Goal: Book appointment/travel/reservation

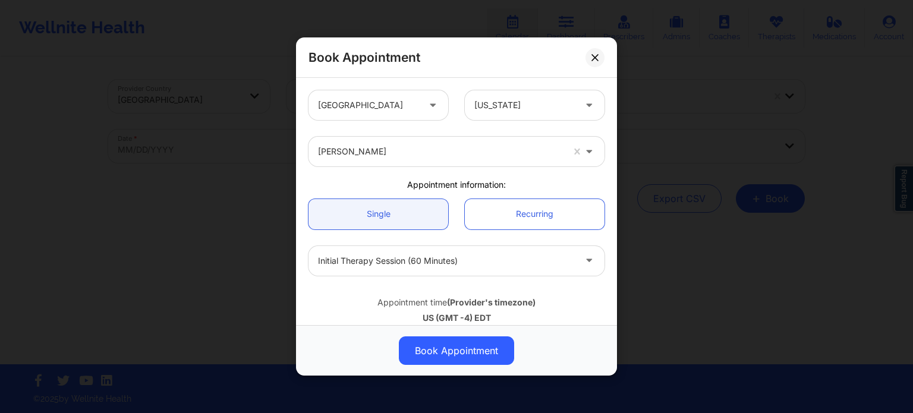
scroll to position [119, 0]
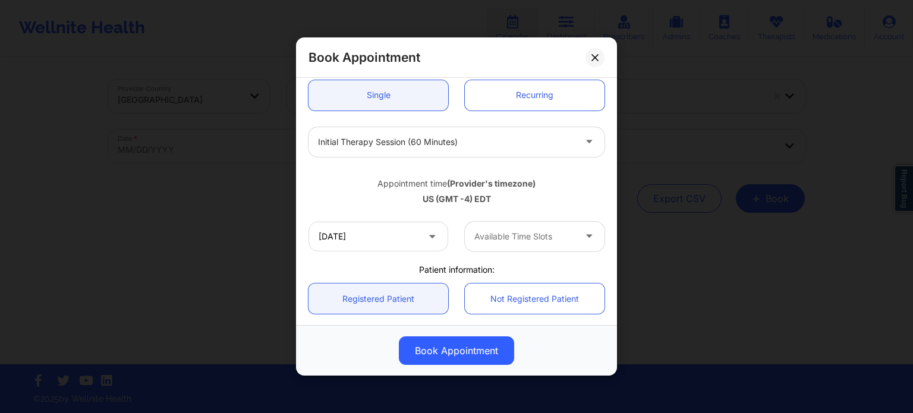
click at [454, 138] on div at bounding box center [446, 142] width 257 height 14
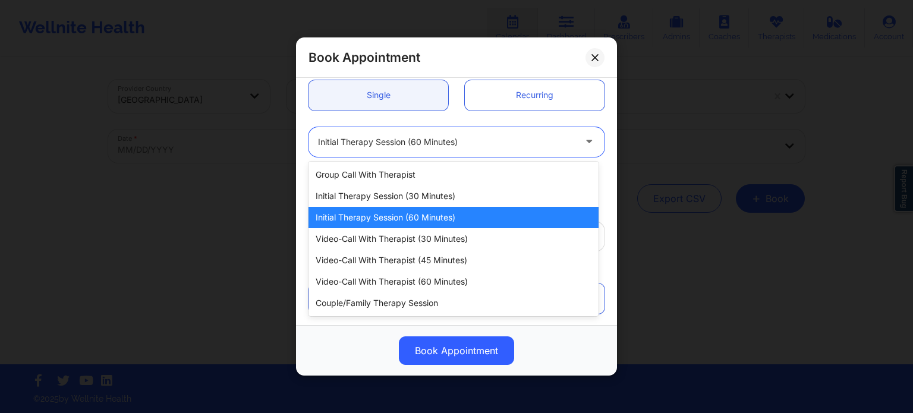
click at [421, 218] on div "Initial Therapy Session (60 minutes)" at bounding box center [454, 217] width 290 height 21
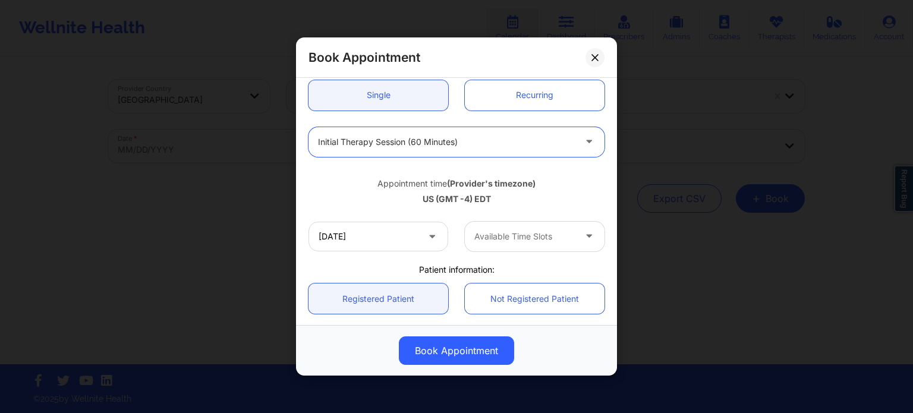
click at [499, 235] on div at bounding box center [524, 237] width 100 height 14
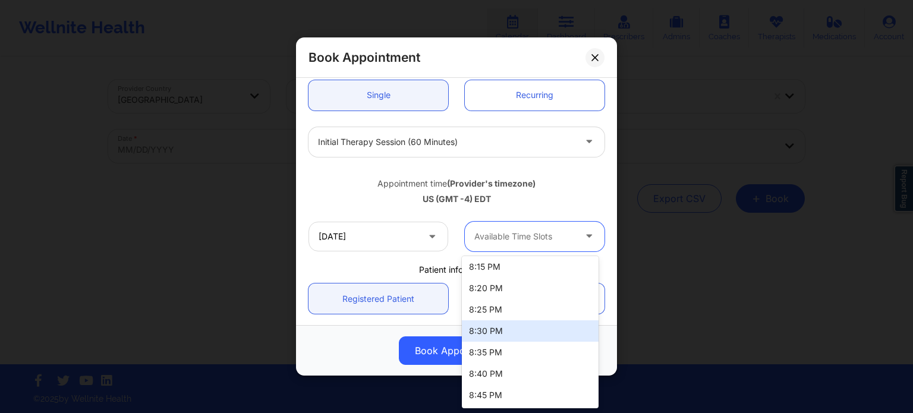
scroll to position [2978, 0]
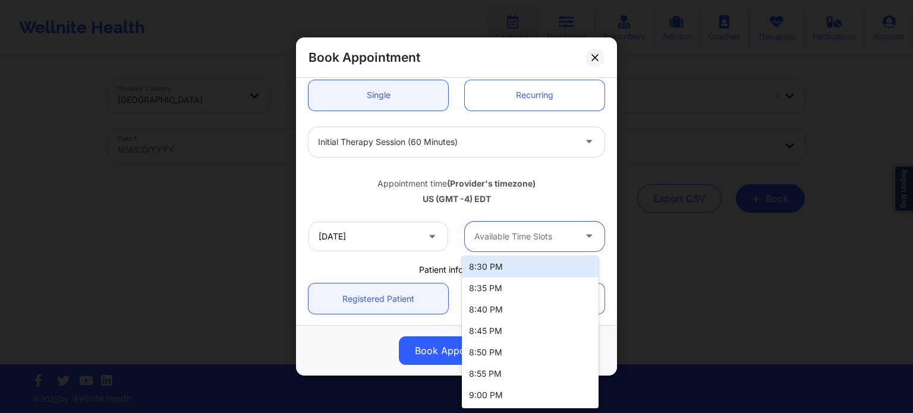
click at [559, 183] on div "Appointment time (Provider's timezone)" at bounding box center [457, 184] width 296 height 12
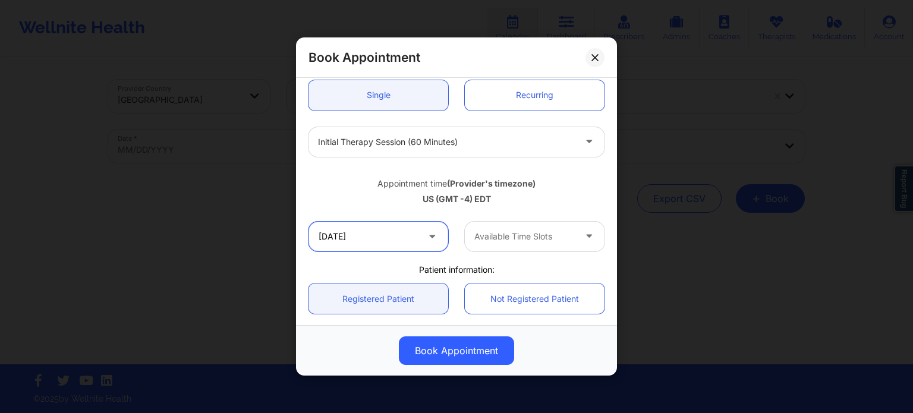
click at [383, 233] on input "[DATE]" at bounding box center [379, 237] width 140 height 30
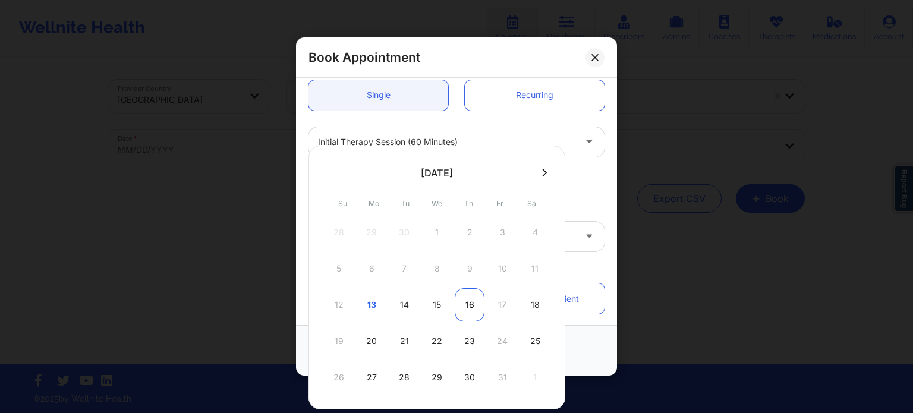
click at [471, 305] on div "16" at bounding box center [470, 304] width 30 height 33
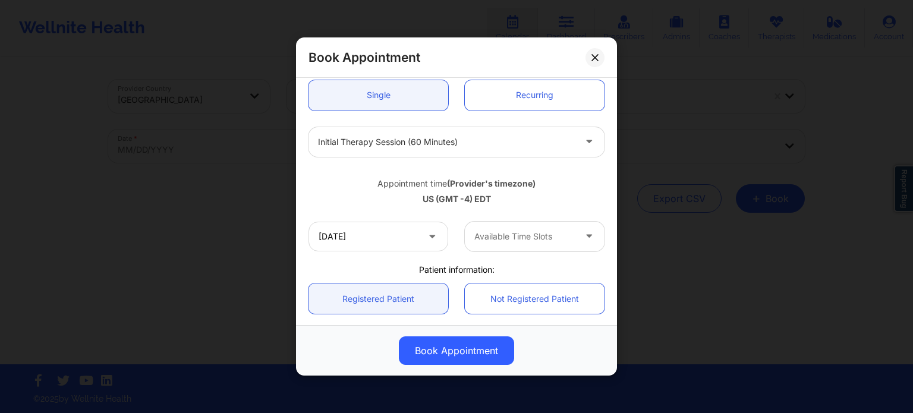
click at [492, 230] on div at bounding box center [524, 237] width 100 height 14
click at [506, 234] on div at bounding box center [524, 237] width 100 height 14
click at [376, 237] on input "[DATE]" at bounding box center [379, 237] width 140 height 30
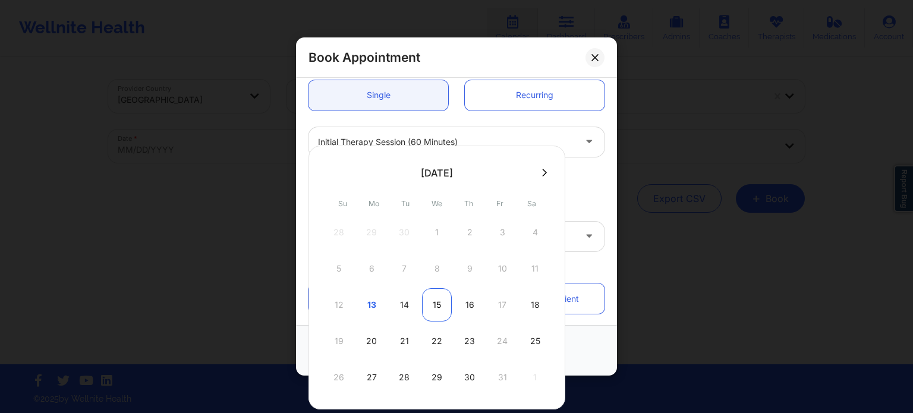
click at [430, 308] on div "15" at bounding box center [437, 304] width 30 height 33
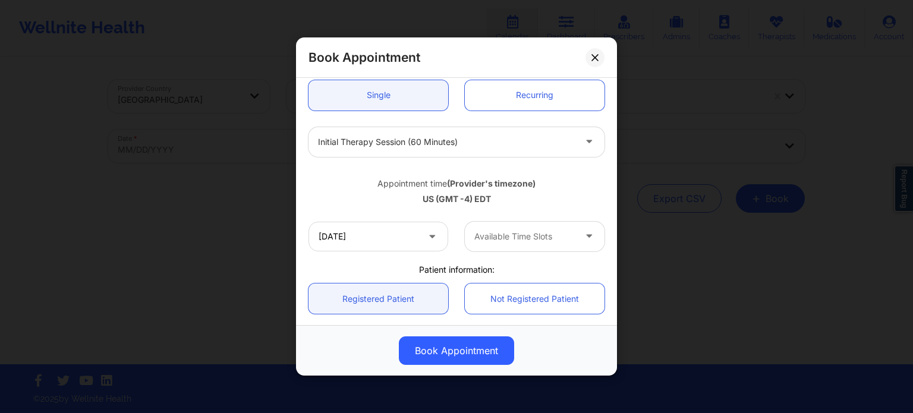
click at [504, 237] on div at bounding box center [524, 237] width 100 height 14
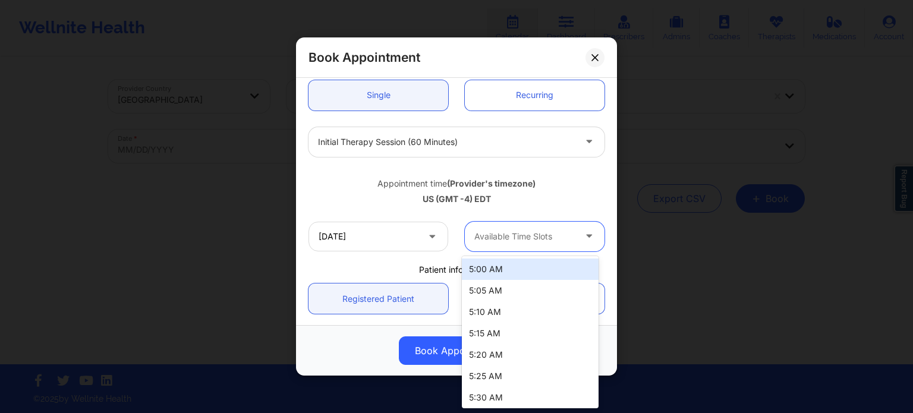
click at [504, 237] on div at bounding box center [524, 237] width 100 height 14
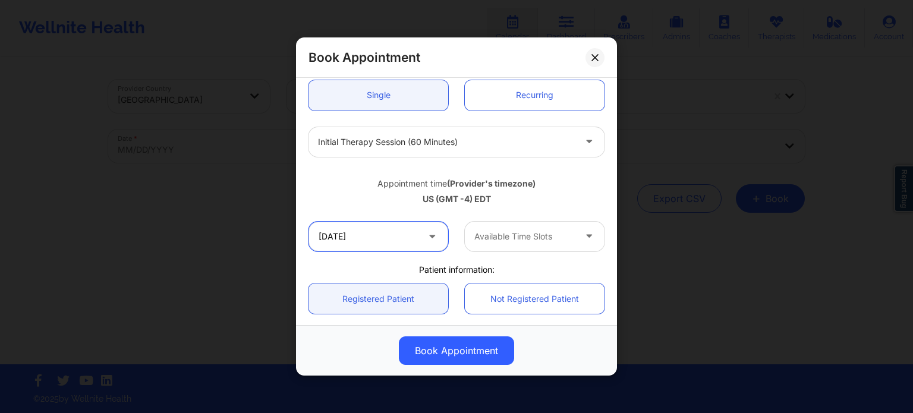
click at [413, 241] on input "[DATE]" at bounding box center [379, 237] width 140 height 30
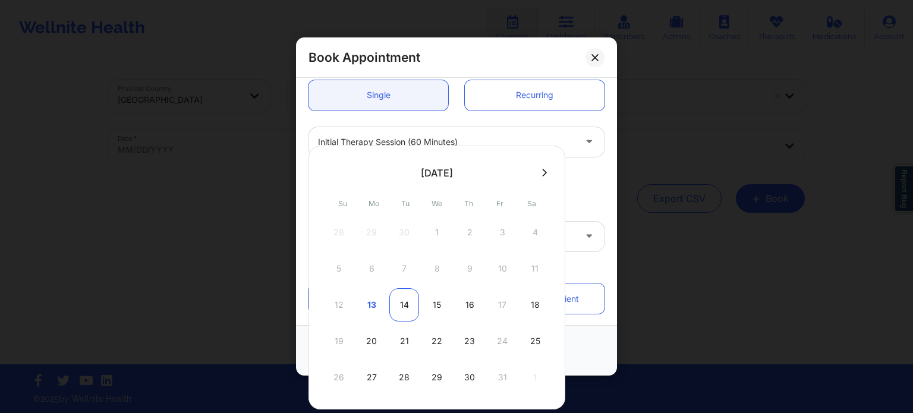
click at [402, 307] on div "14" at bounding box center [404, 304] width 30 height 33
type input "[DATE]"
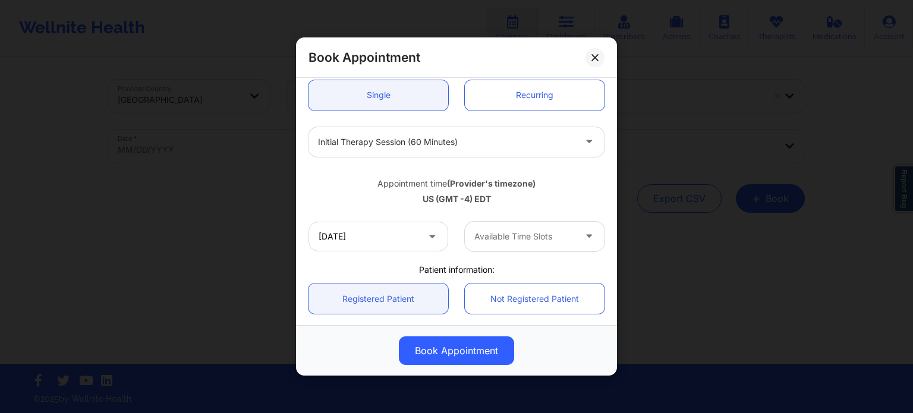
click at [509, 232] on div at bounding box center [524, 237] width 100 height 14
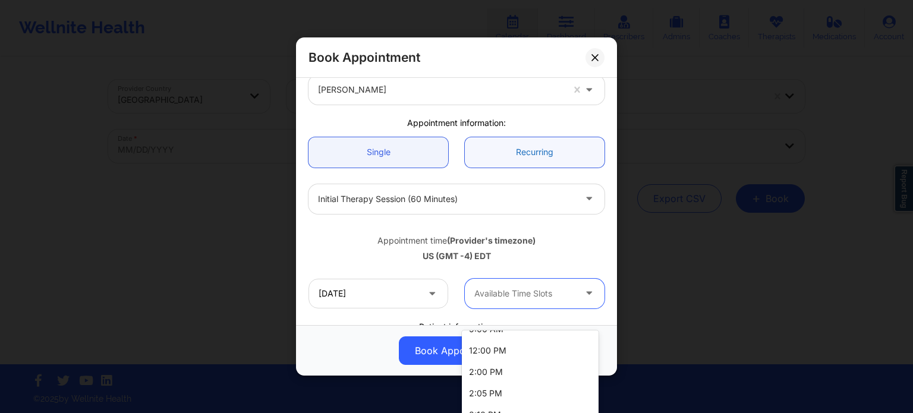
scroll to position [0, 0]
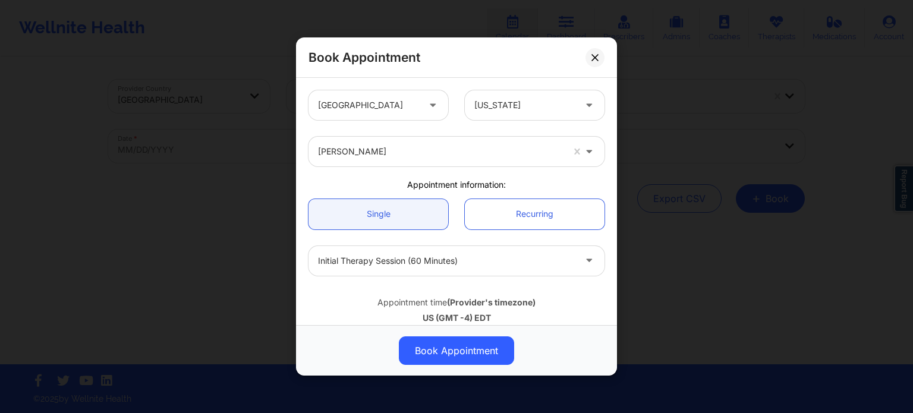
click at [564, 290] on div "Appointment time (Provider's timezone) [GEOGRAPHIC_DATA] (GMT -4) EDT" at bounding box center [456, 308] width 313 height 48
